Goal: Task Accomplishment & Management: Use online tool/utility

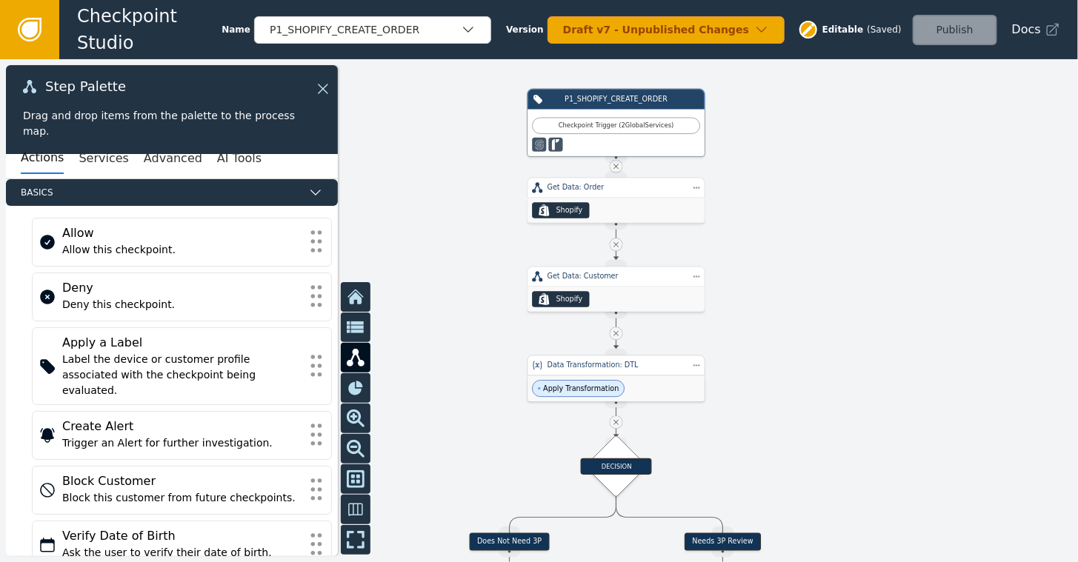
click at [667, 379] on div "Apply Transformation" at bounding box center [615, 389] width 177 height 26
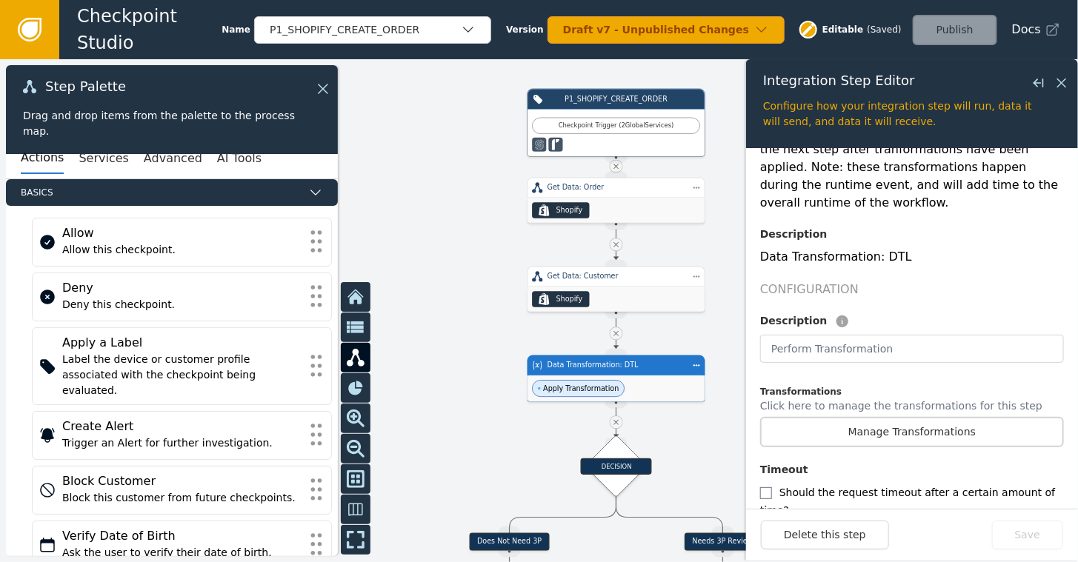
scroll to position [193, 0]
click at [900, 416] on button "Manage Transformations" at bounding box center [912, 431] width 304 height 30
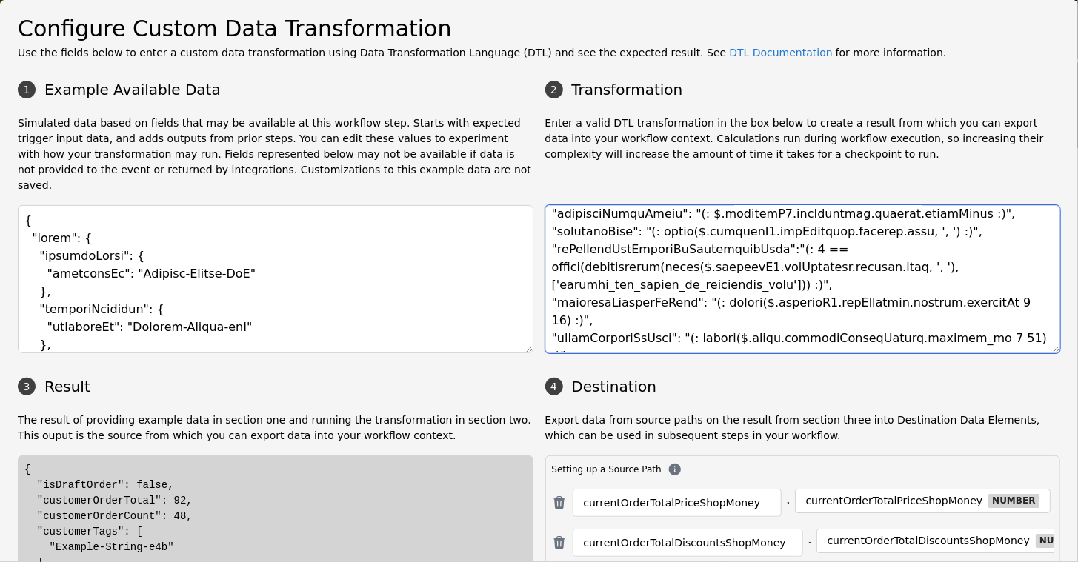
scroll to position [167, 0]
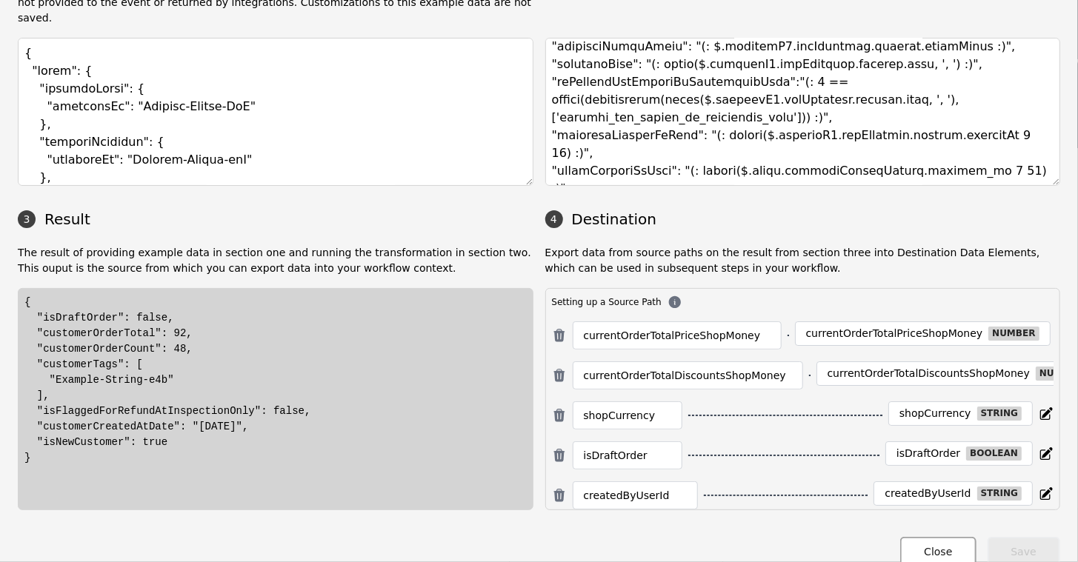
click at [931, 537] on button "Close" at bounding box center [938, 552] width 76 height 30
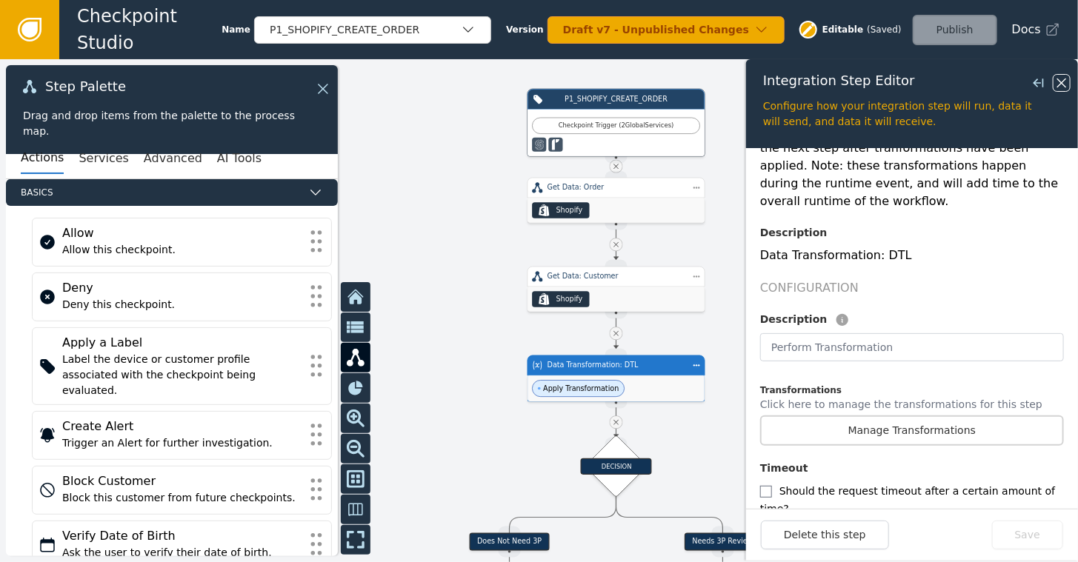
click at [1062, 79] on icon at bounding box center [1061, 83] width 16 height 16
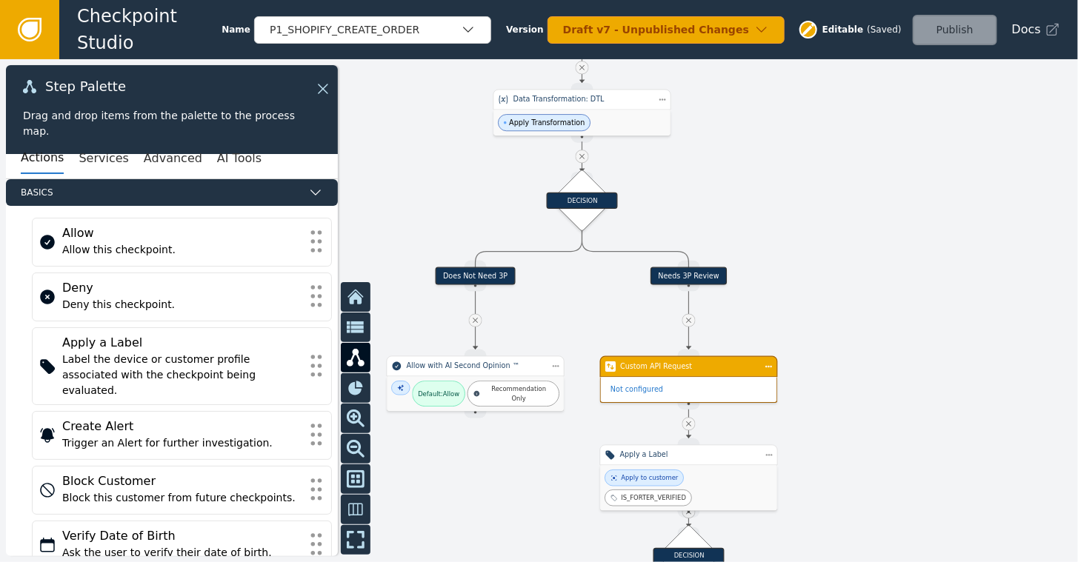
drag, startPoint x: 910, startPoint y: 319, endPoint x: 876, endPoint y: 54, distance: 266.7
click at [876, 1] on div "Checkpoint Studio Name P1_SHOPIFY_CREATE_ORDER Version Draft v7 - Unpublished C…" at bounding box center [539, 0] width 1078 height 1
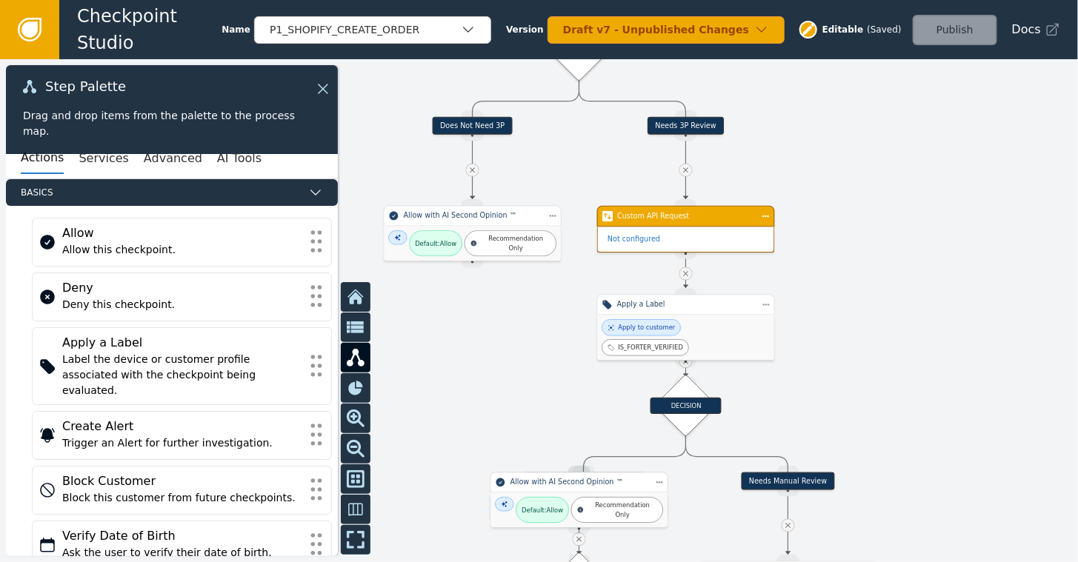
drag, startPoint x: 879, startPoint y: 336, endPoint x: 876, endPoint y: 186, distance: 149.7
click at [876, 186] on div at bounding box center [539, 310] width 1078 height 503
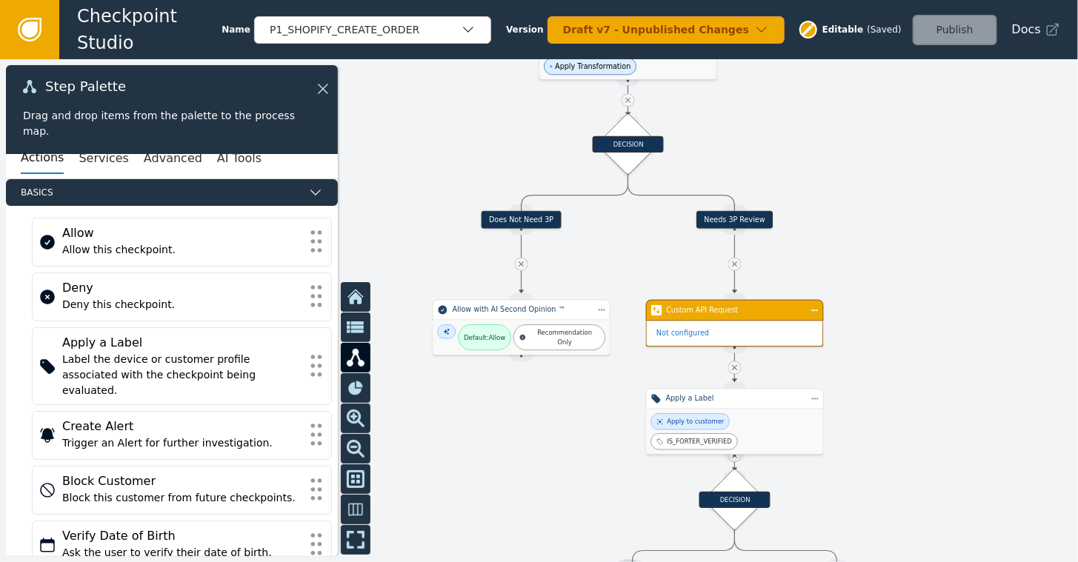
drag, startPoint x: 771, startPoint y: 188, endPoint x: 839, endPoint y: 282, distance: 115.6
click at [839, 282] on div at bounding box center [539, 310] width 1078 height 503
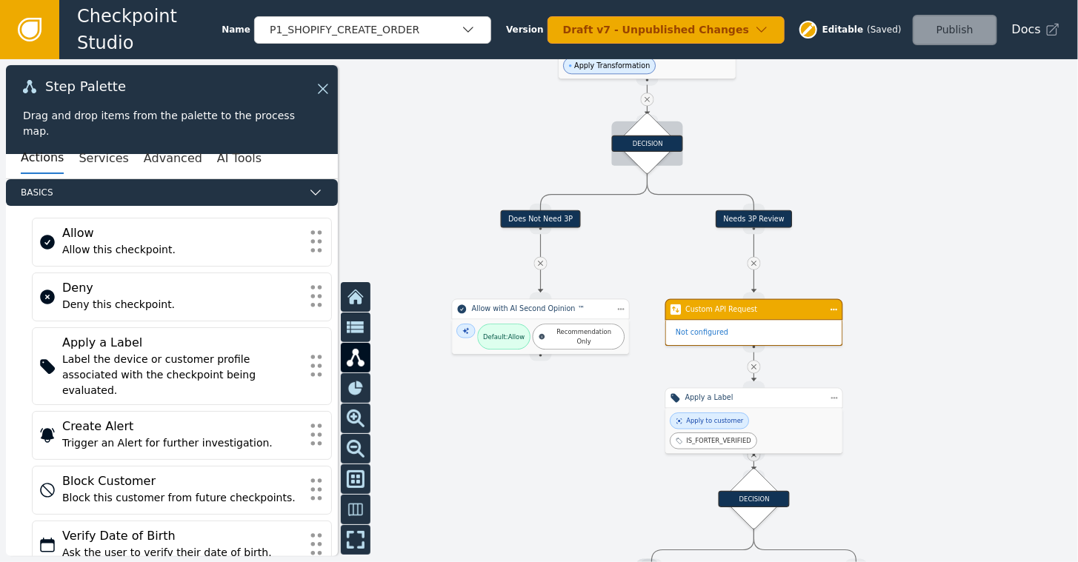
click at [666, 149] on div "DECISION" at bounding box center [647, 144] width 71 height 16
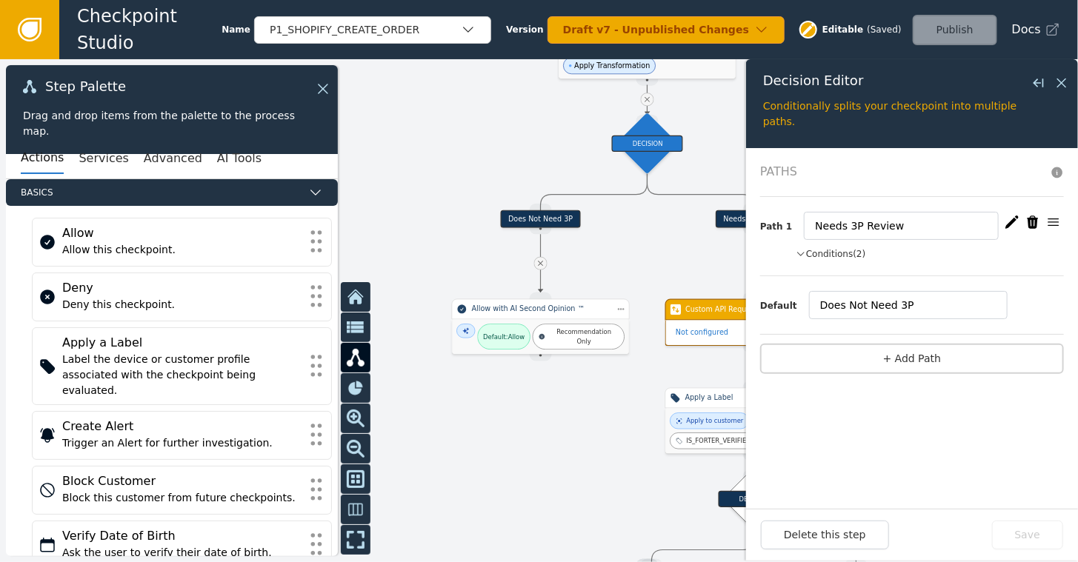
click at [827, 244] on div "Path 1 Needs 3P Review Conditions (2) currentOrderTotalPriceShopMoney ≥ 300 or …" at bounding box center [912, 236] width 304 height 79
click at [825, 255] on button "Conditions (2)" at bounding box center [831, 253] width 70 height 13
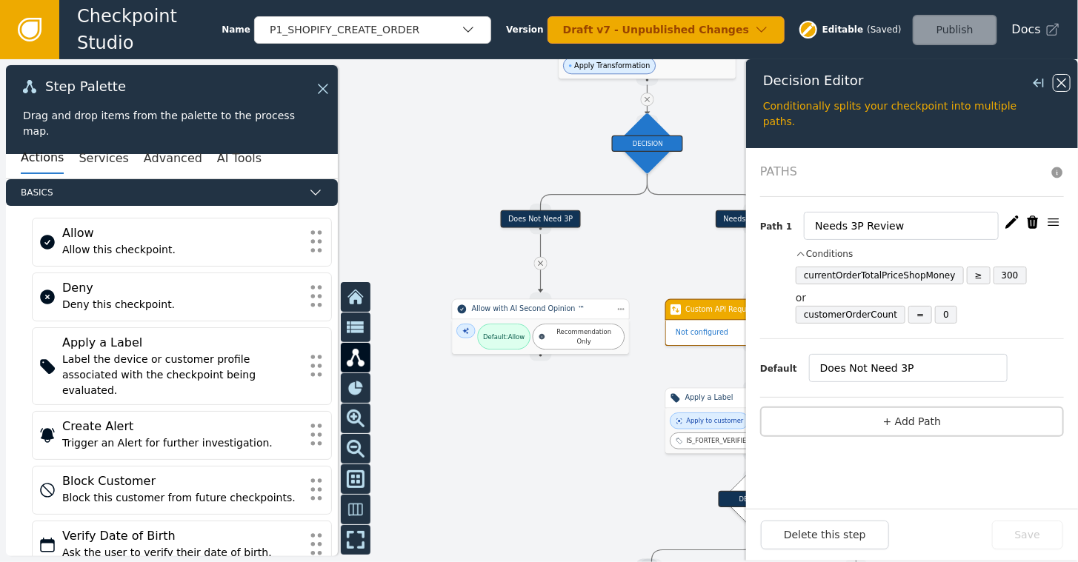
click at [1061, 82] on icon at bounding box center [1061, 83] width 9 height 9
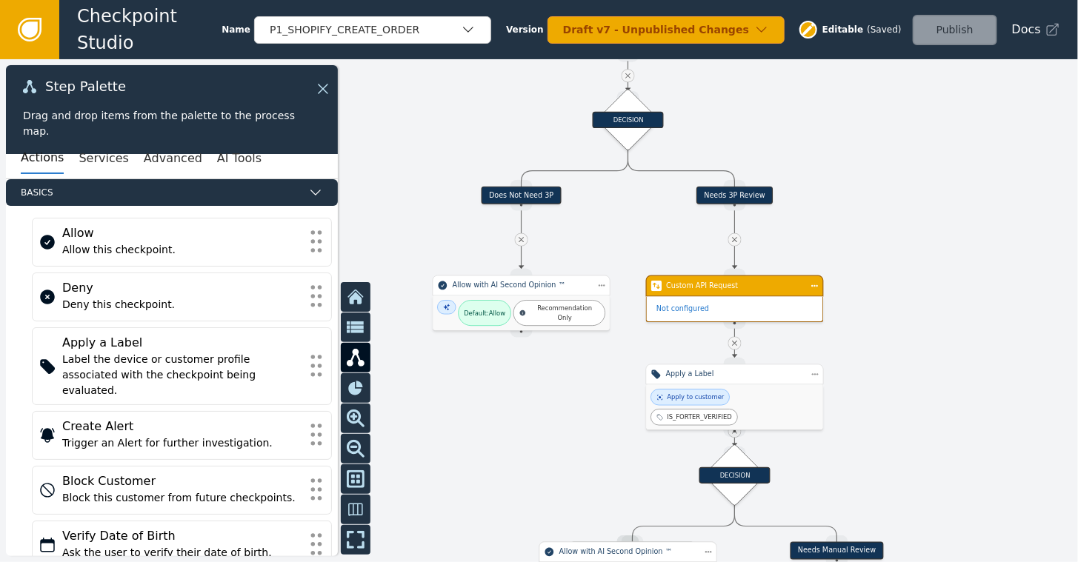
drag, startPoint x: 886, startPoint y: 391, endPoint x: 867, endPoint y: 368, distance: 30.0
click at [867, 368] on div at bounding box center [539, 310] width 1078 height 503
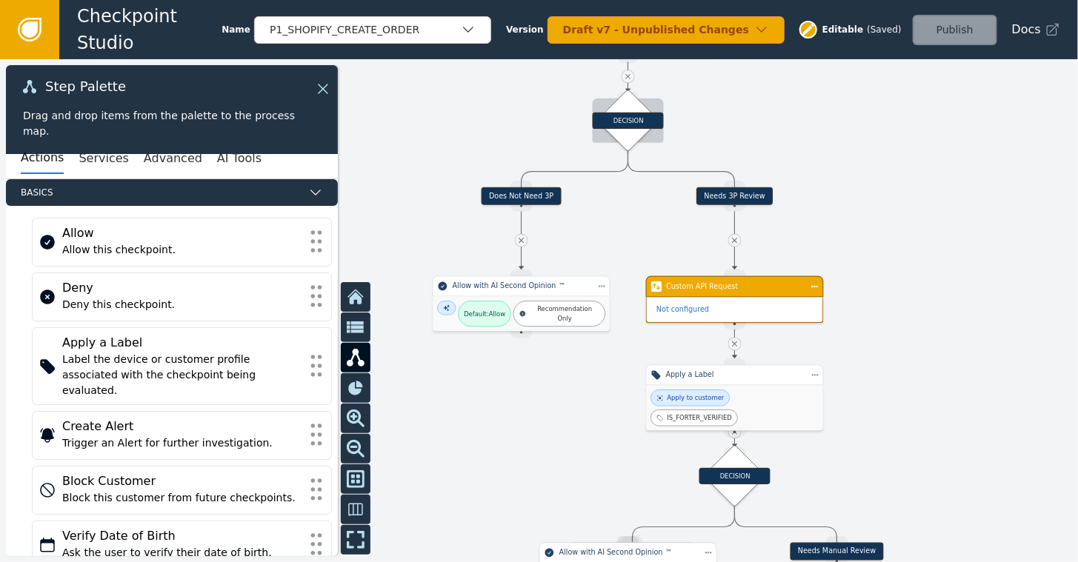
click at [631, 105] on div "DECISION" at bounding box center [628, 121] width 44 height 44
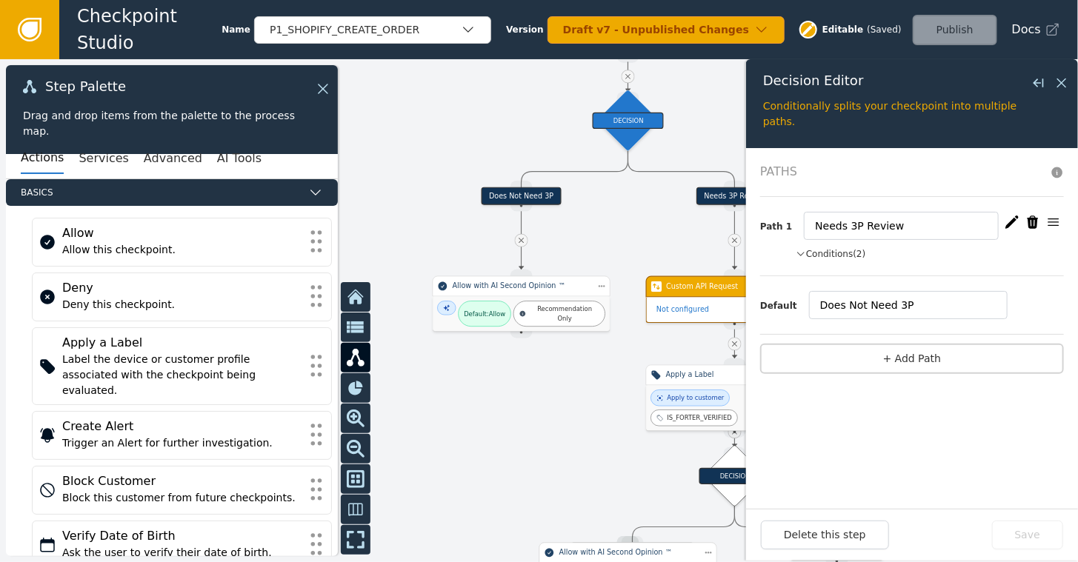
click at [825, 256] on button "Conditions (2)" at bounding box center [831, 253] width 70 height 13
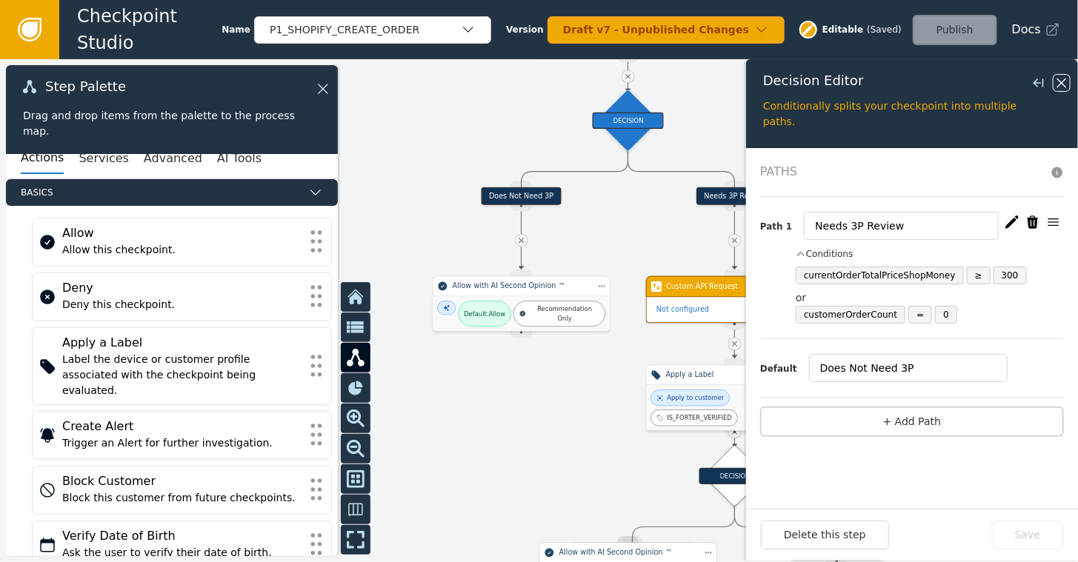
click at [1064, 80] on icon at bounding box center [1061, 83] width 9 height 9
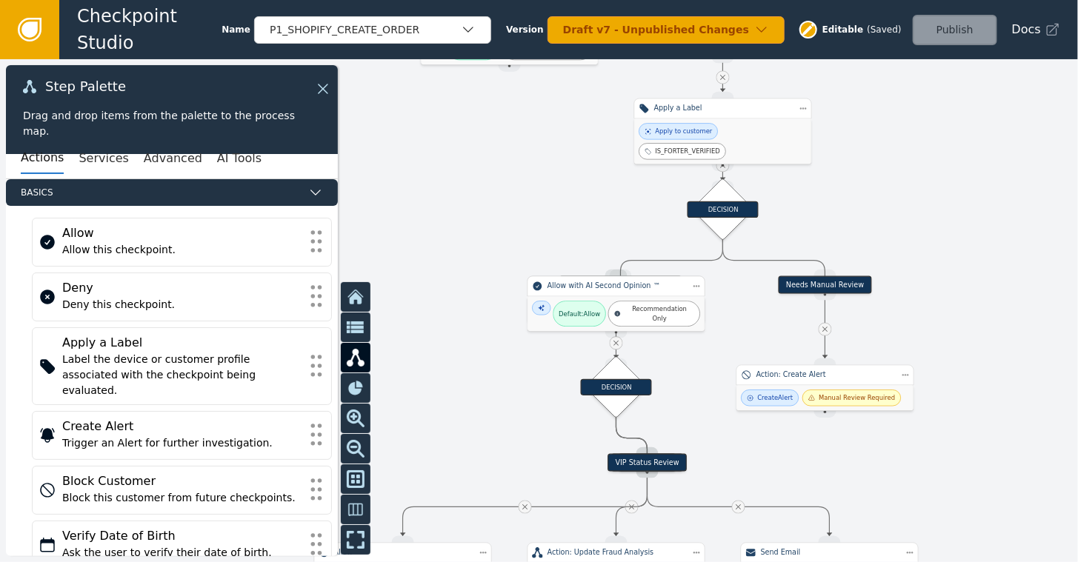
drag, startPoint x: 934, startPoint y: 440, endPoint x: 922, endPoint y: 173, distance: 267.0
click at [922, 173] on div at bounding box center [539, 310] width 1078 height 503
click at [718, 209] on div "DECISION" at bounding box center [722, 210] width 71 height 16
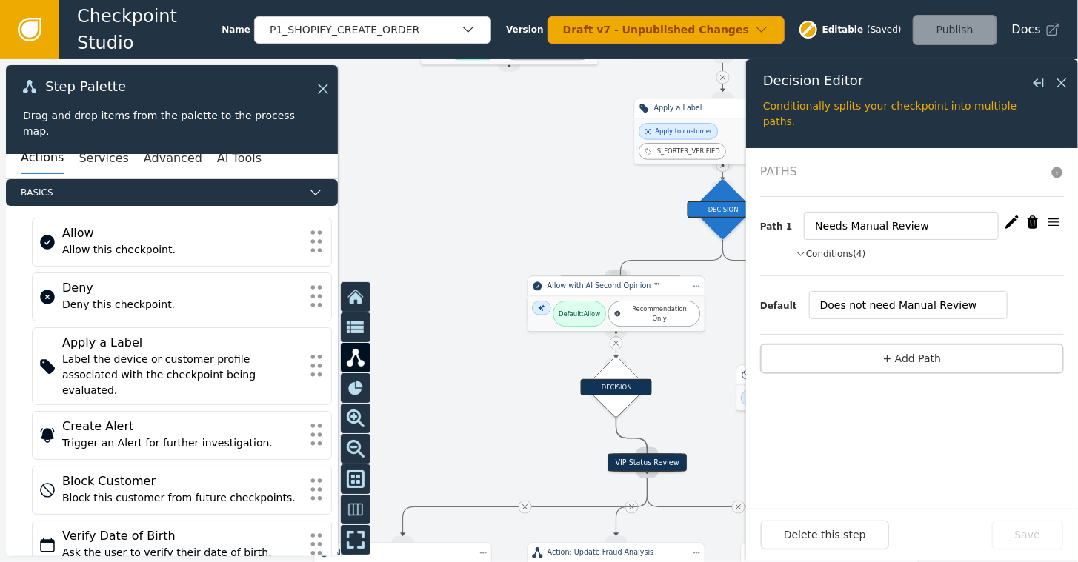
click at [833, 252] on button "Conditions (4)" at bounding box center [831, 253] width 70 height 13
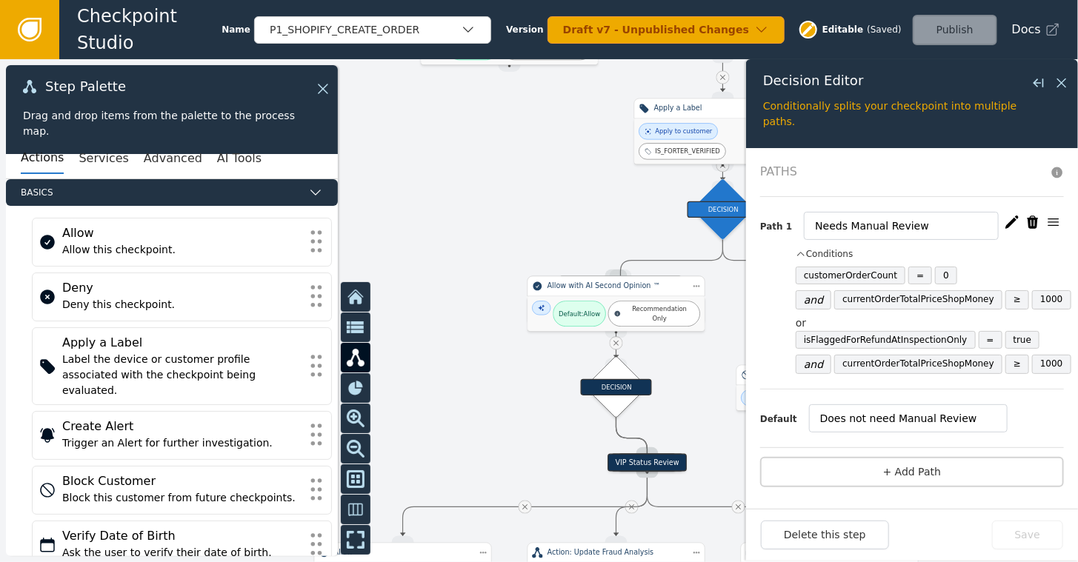
click at [563, 156] on div at bounding box center [539, 310] width 1078 height 503
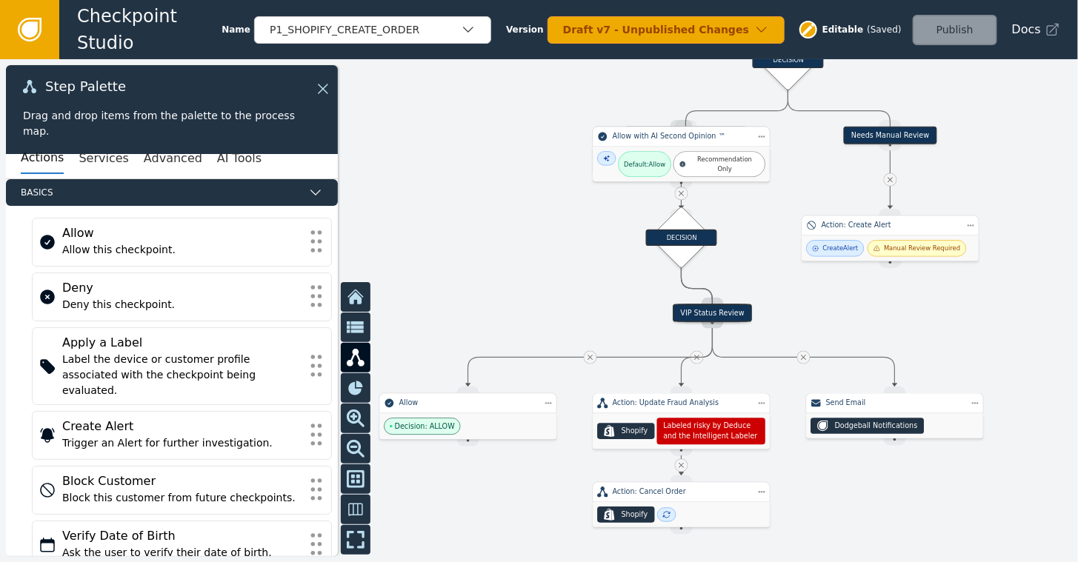
drag, startPoint x: 885, startPoint y: 230, endPoint x: 950, endPoint y: 81, distance: 163.2
click at [950, 81] on div at bounding box center [539, 310] width 1078 height 503
click at [319, 86] on icon at bounding box center [321, 89] width 16 height 16
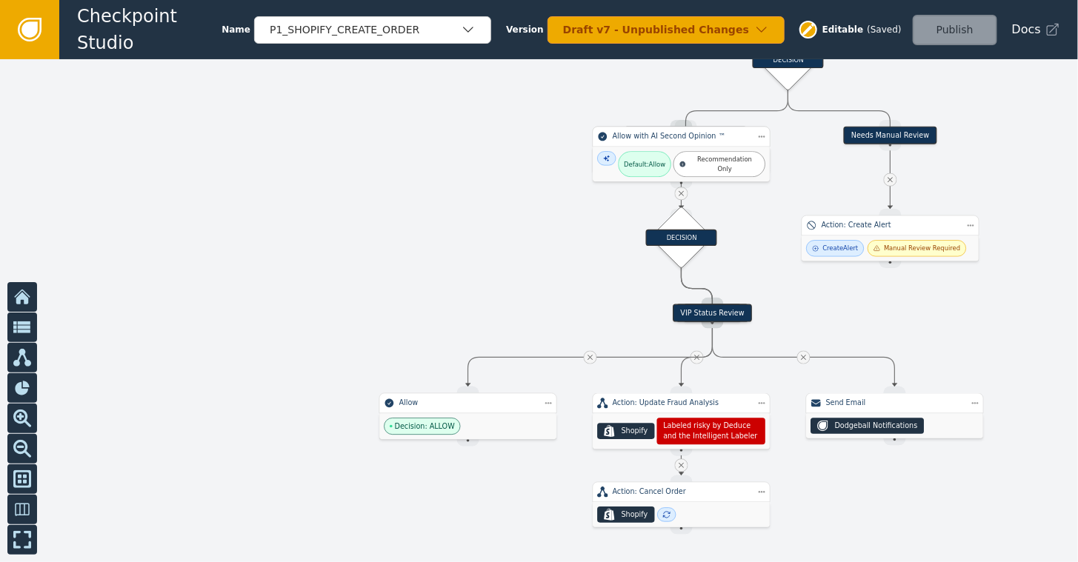
click at [27, 25] on icon at bounding box center [29, 29] width 16 height 16
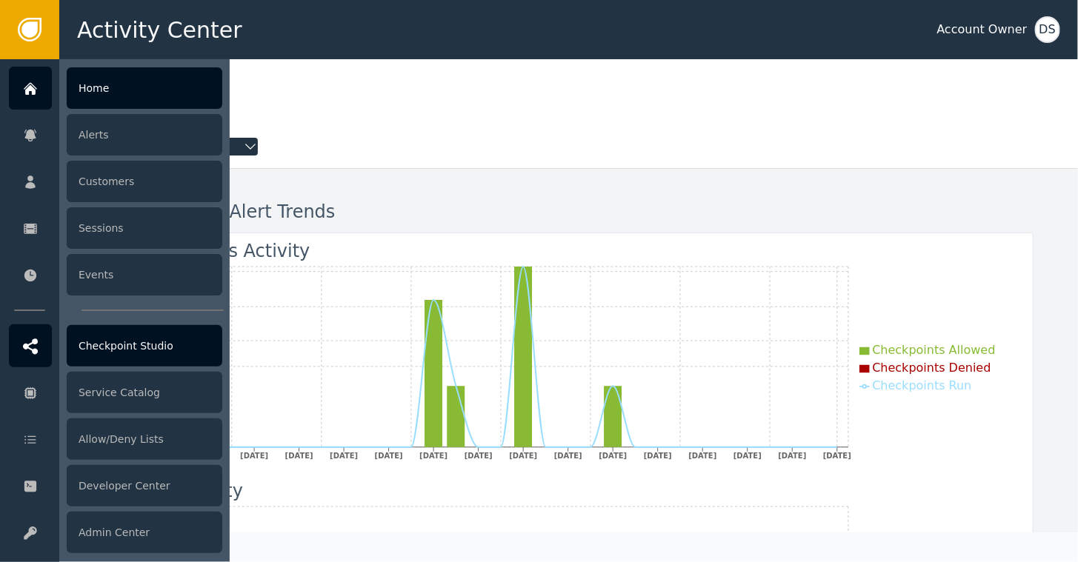
click at [105, 347] on div "Checkpoint Studio" at bounding box center [145, 345] width 156 height 41
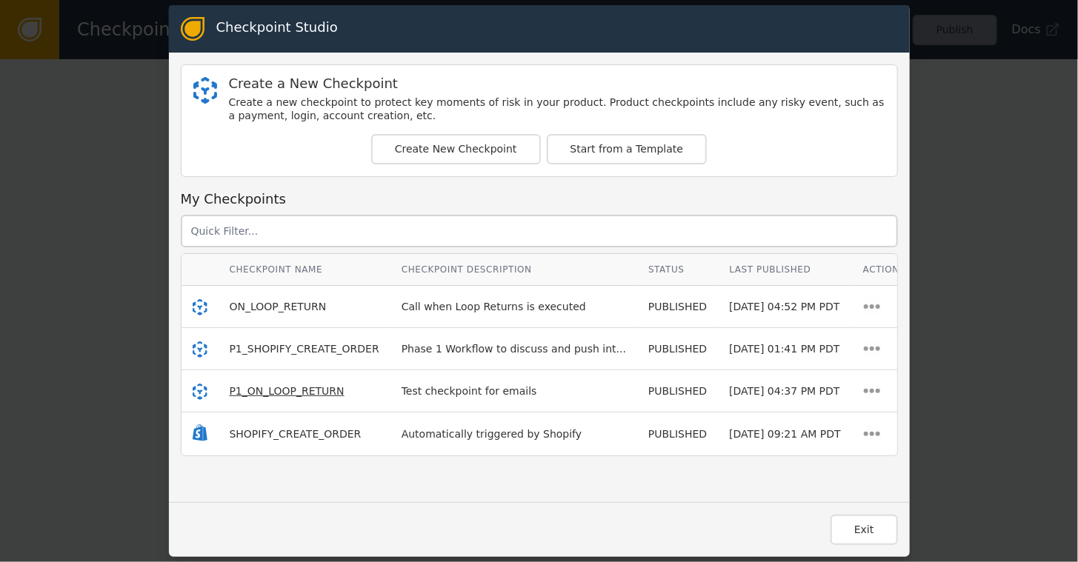
click at [256, 387] on span "P1_ON_LOOP_RETURN" at bounding box center [287, 391] width 115 height 12
